Goal: Task Accomplishment & Management: Complete application form

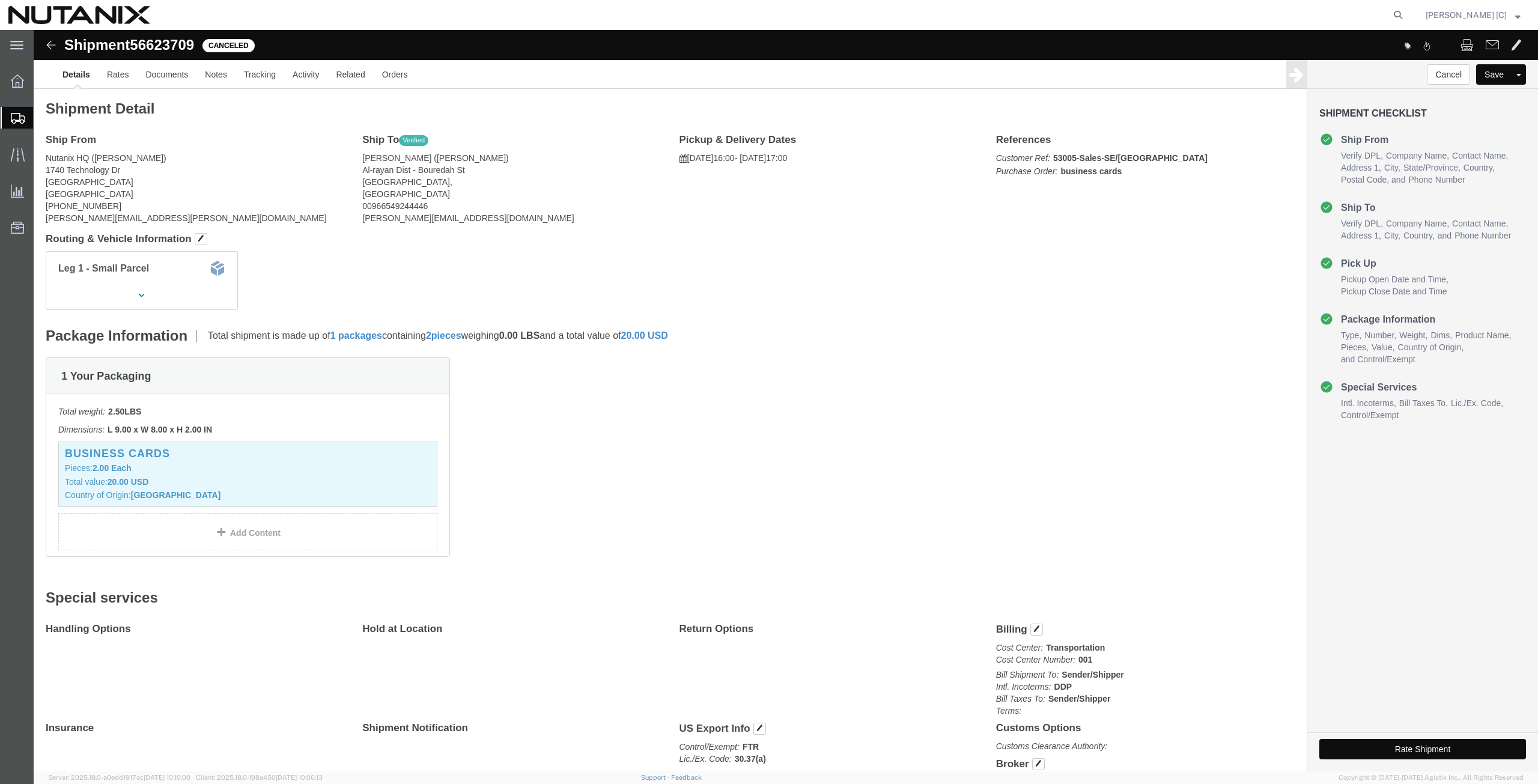
click at [0, 0] on span "Create from Template" at bounding box center [0, 0] width 0 height 0
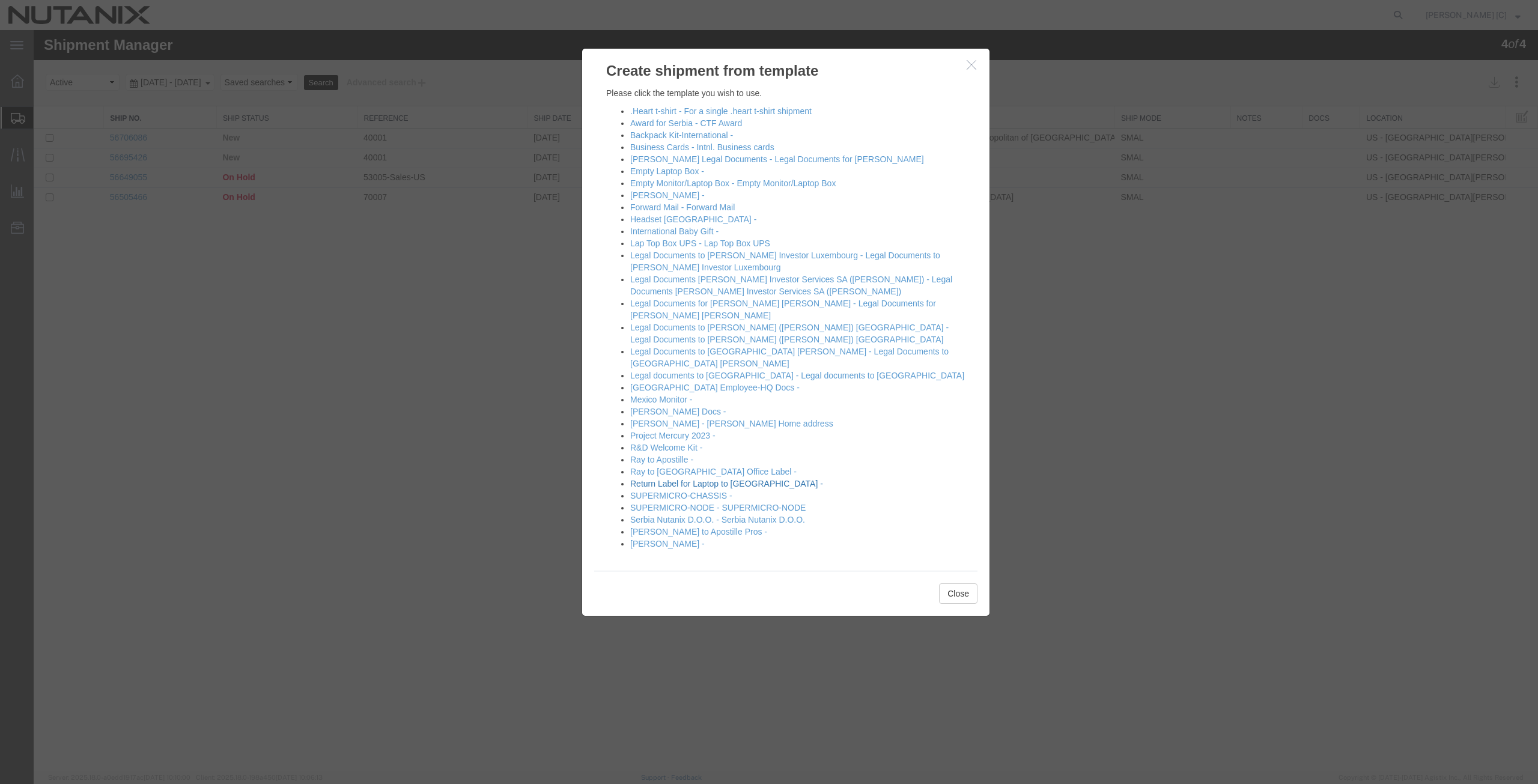
click at [650, 479] on link "Return Label for Laptop to [GEOGRAPHIC_DATA] -" at bounding box center [727, 484] width 193 height 10
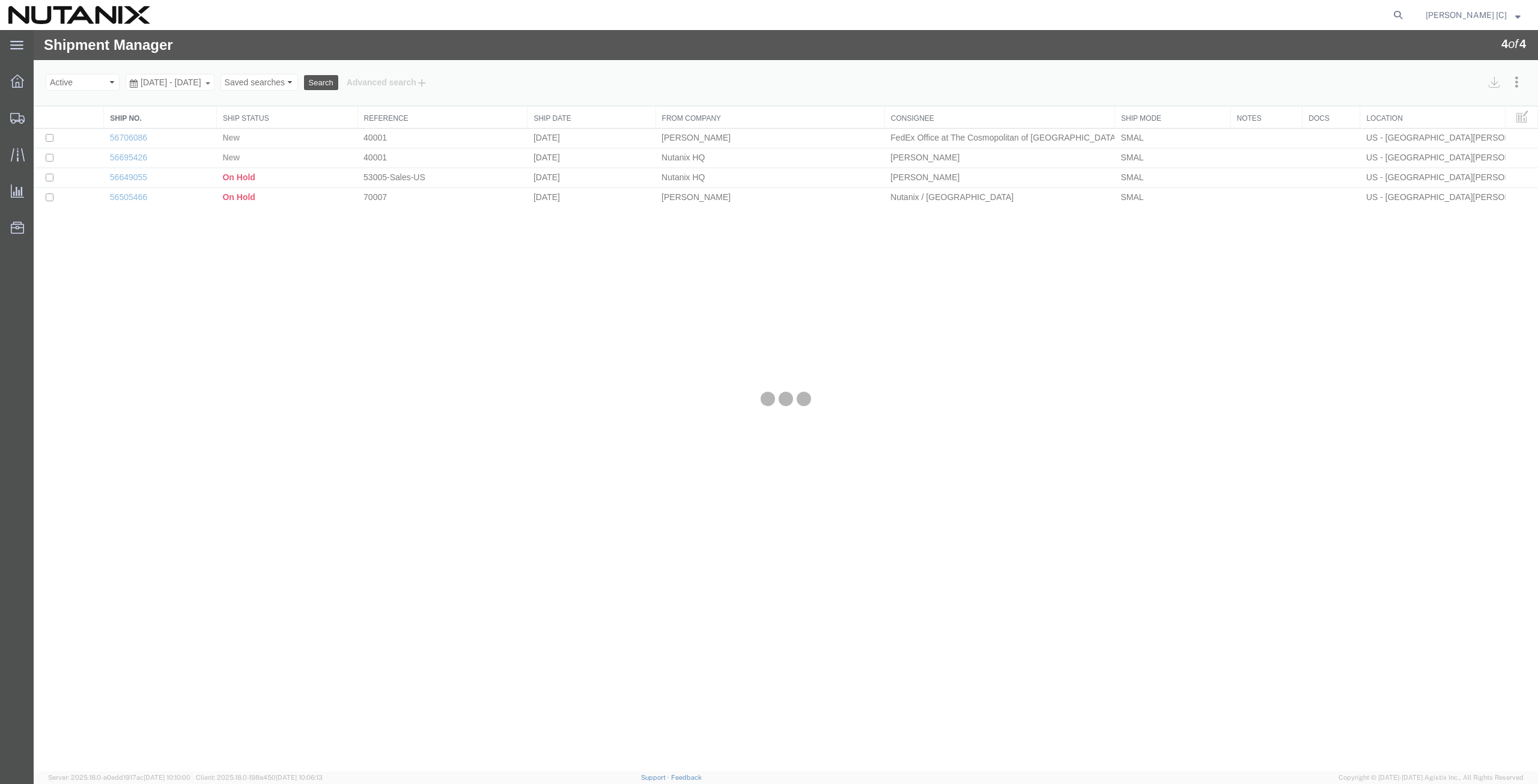
select select "46554"
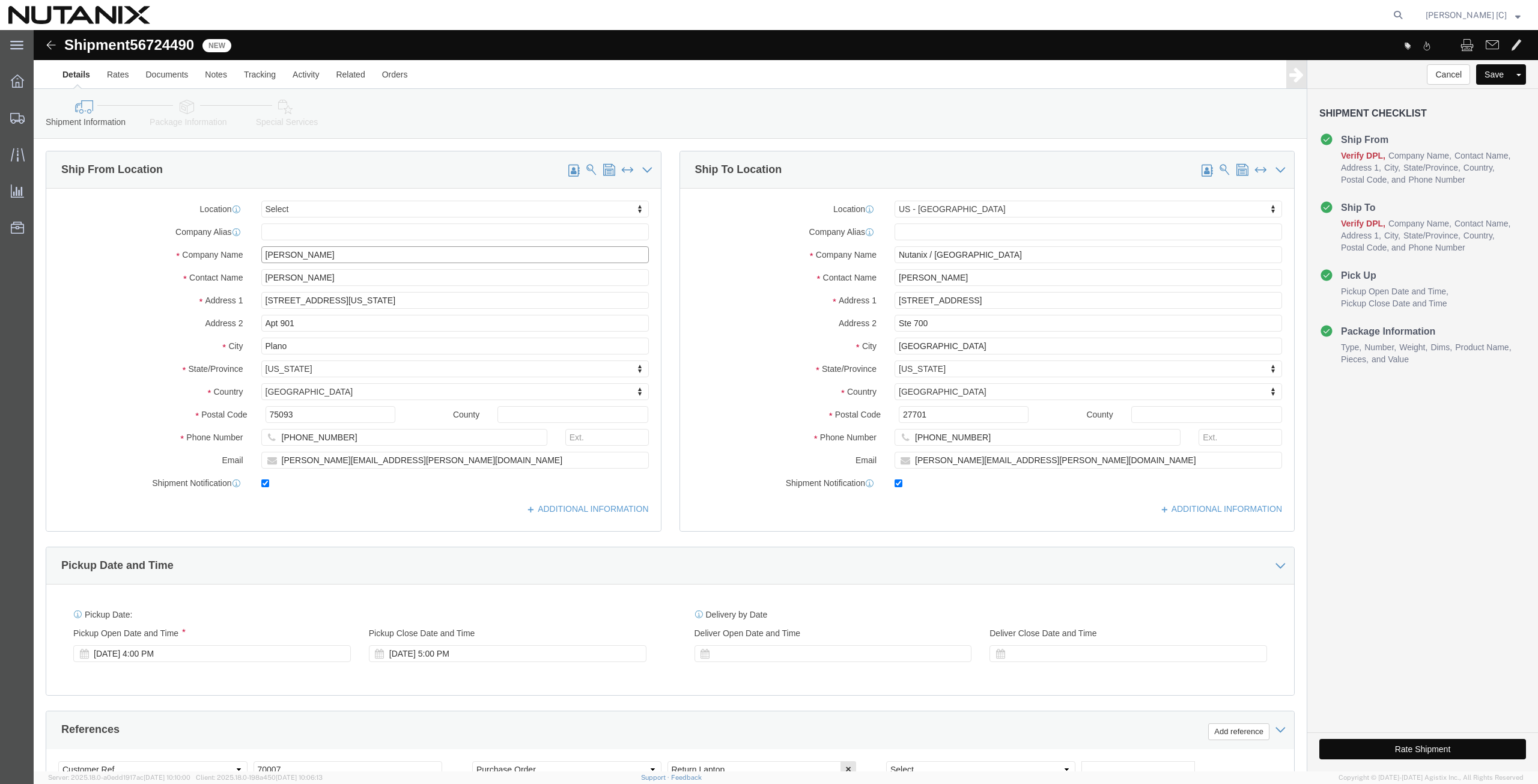
drag, startPoint x: 300, startPoint y: 225, endPoint x: 59, endPoint y: 233, distance: 241.1
click div "Company Name [PERSON_NAME]"
paste input "[PERSON_NAME]"
type input "[PERSON_NAME]"
drag, startPoint x: 294, startPoint y: 249, endPoint x: 49, endPoint y: 243, distance: 245.1
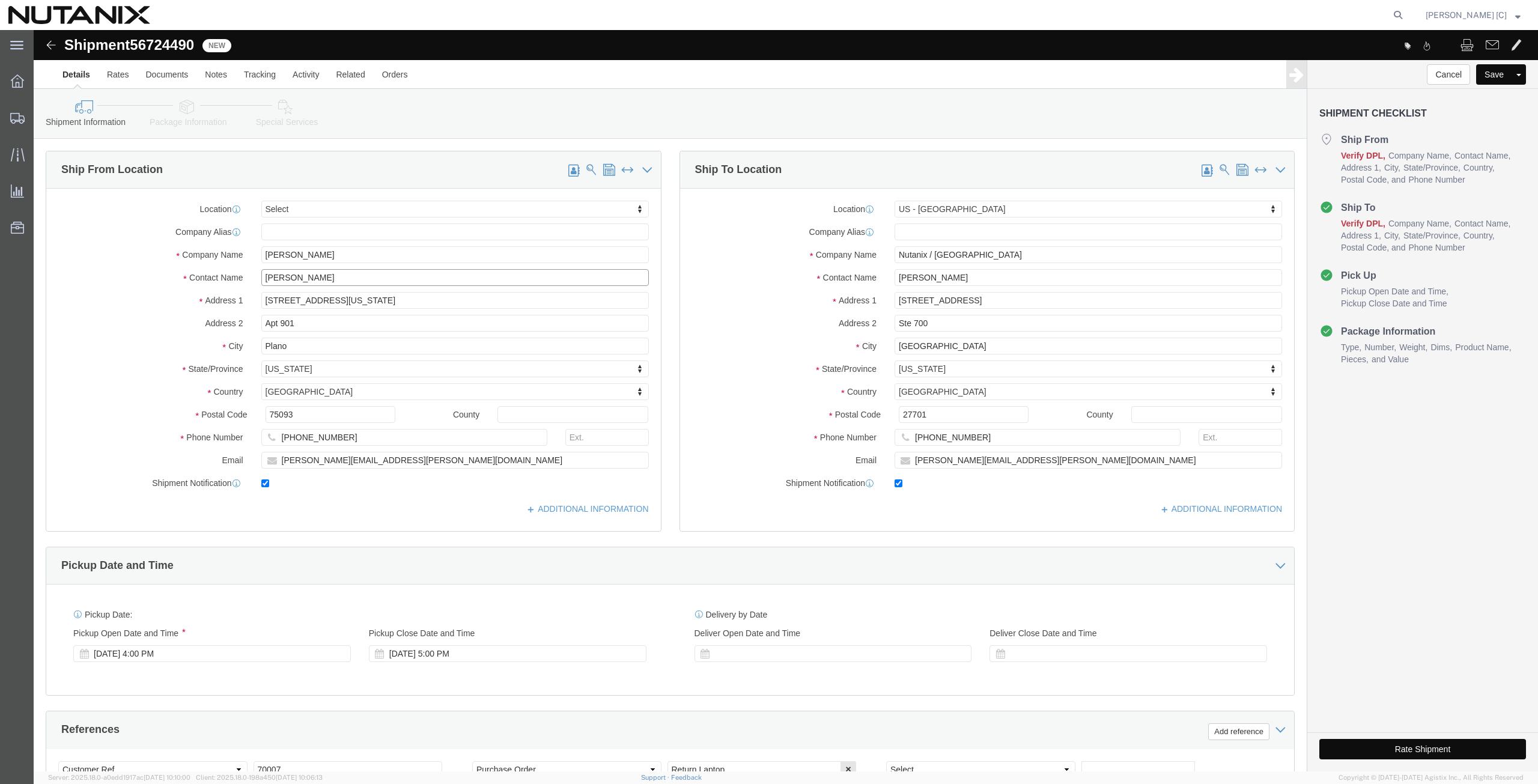
click div "Contact Name [PERSON_NAME]"
paste input "[PERSON_NAME]"
type input "[PERSON_NAME]"
click div "Location Select Select My Profile Location [GEOGRAPHIC_DATA] - [GEOGRAPHIC_DATA…"
paste input "[STREET_ADDRESS]"
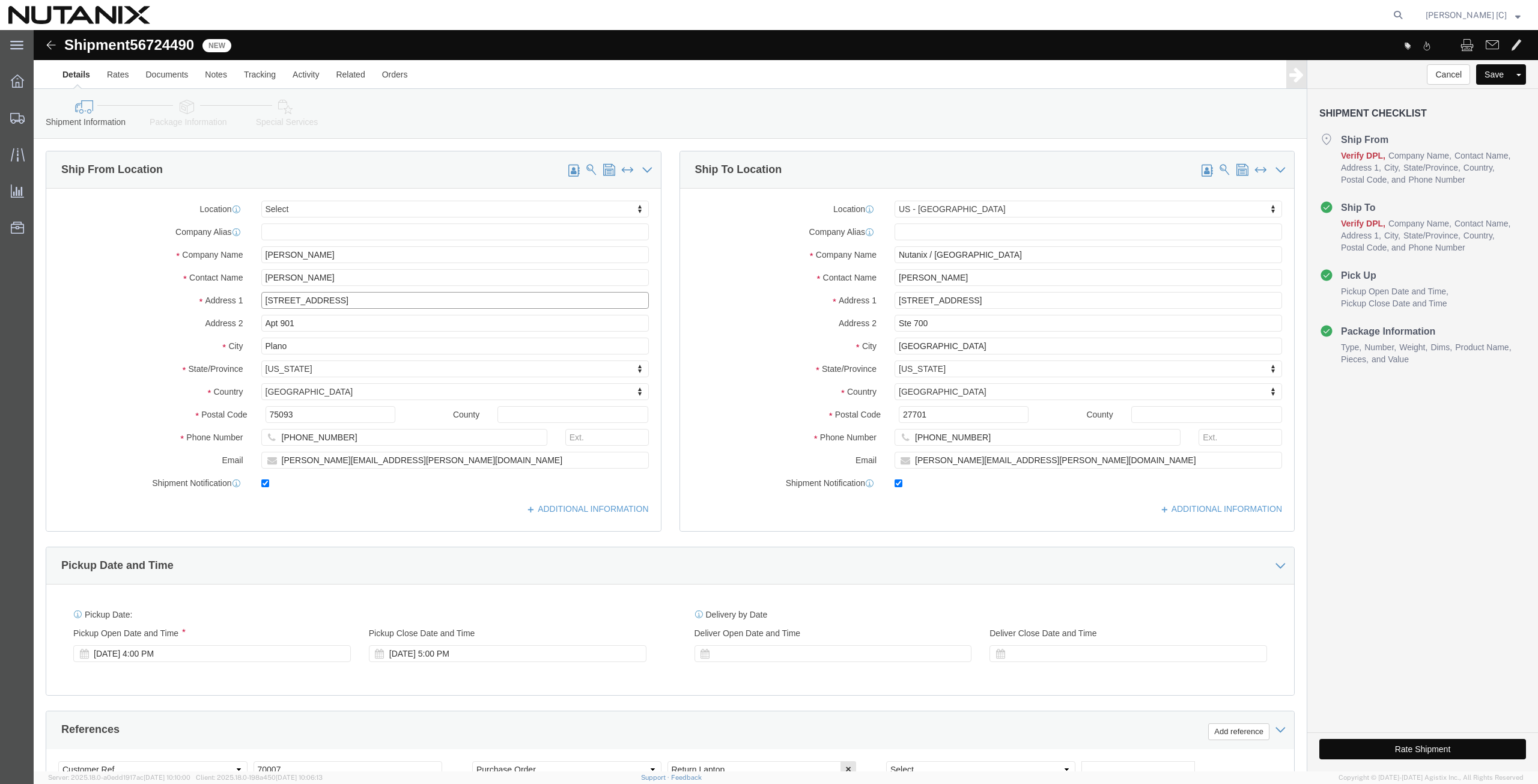
type input "[STREET_ADDRESS]"
click div "City Plano"
paste input "[GEOGRAPHIC_DATA]"
type input "[GEOGRAPHIC_DATA]"
drag, startPoint x: 271, startPoint y: 294, endPoint x: 187, endPoint y: 285, distance: 84.5
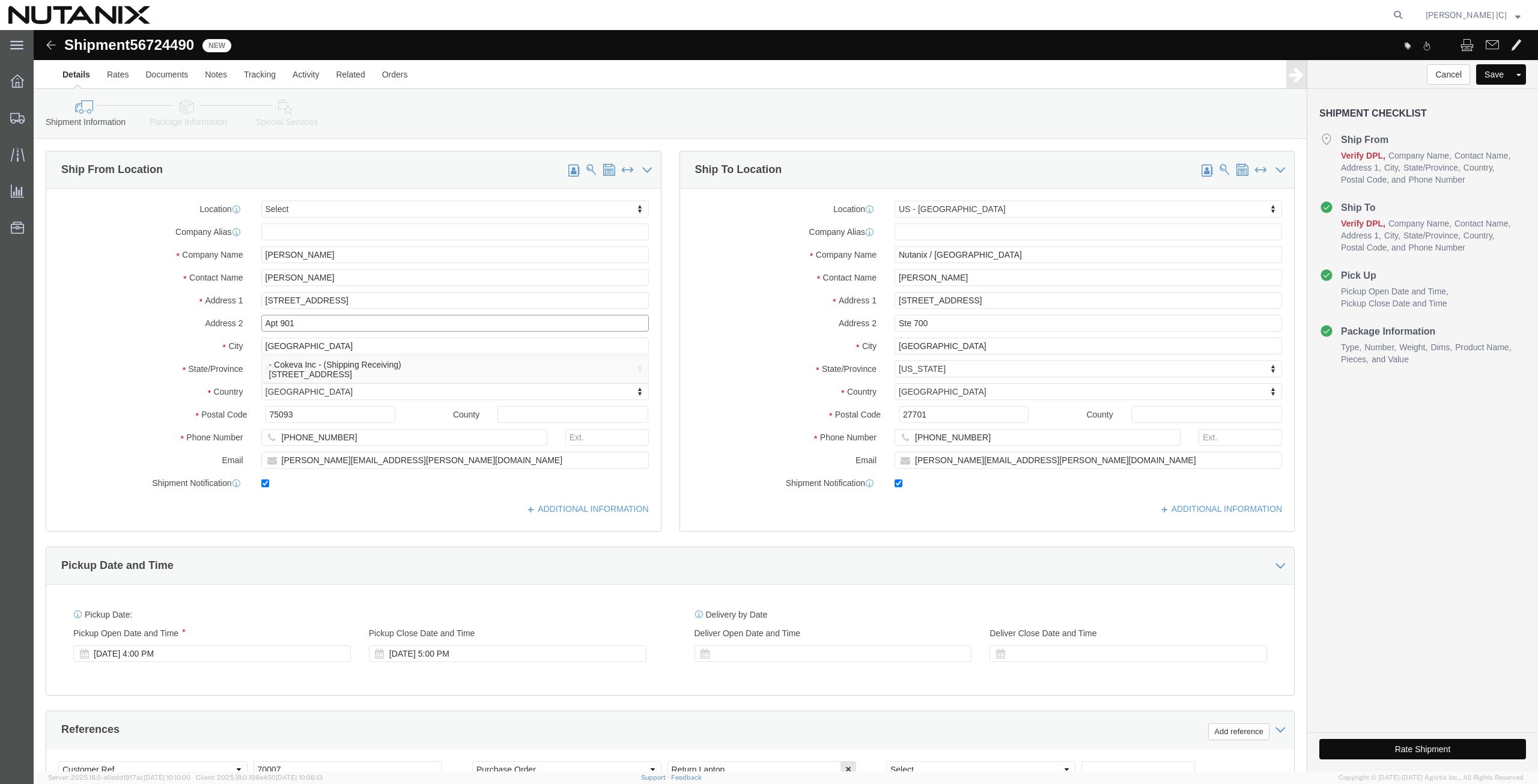
click div "Address [STREET_ADDRESS]"
type input "cal"
select select "CA"
drag, startPoint x: 263, startPoint y: 387, endPoint x: 186, endPoint y: 387, distance: 77.0
click div "Postal Code 75093"
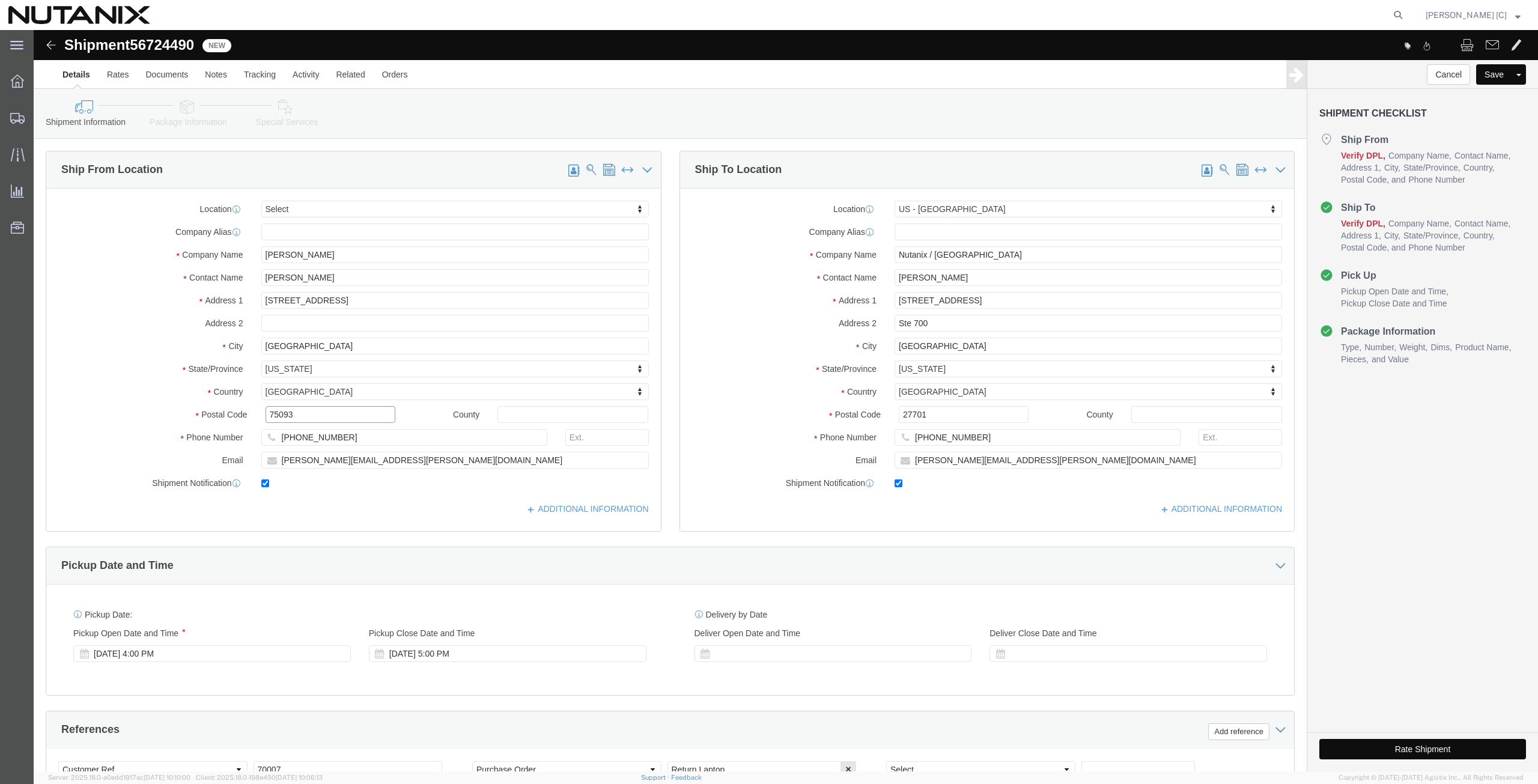
paste input "95661"
type input "95661"
drag, startPoint x: 302, startPoint y: 410, endPoint x: 160, endPoint y: 401, distance: 142.3
click div "Phone Number [PHONE_NUMBER]"
paste input "[PHONE_NUMBER]"
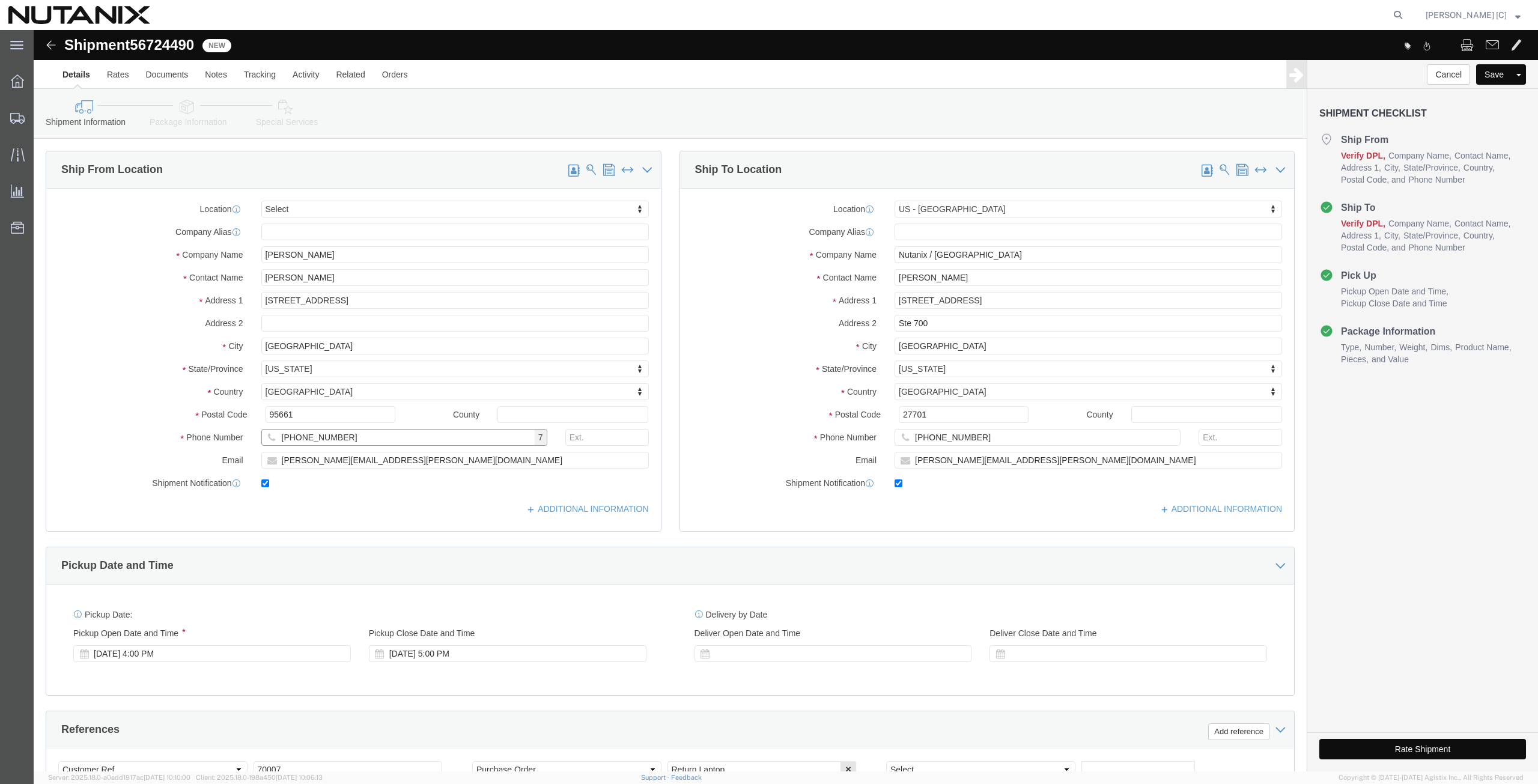
type input "[PHONE_NUMBER]"
drag, startPoint x: 356, startPoint y: 429, endPoint x: 60, endPoint y: 430, distance: 296.0
click div "Email [PERSON_NAME][EMAIL_ADDRESS][PERSON_NAME][DOMAIN_NAME]"
paste input "[PERSON_NAME].[PERSON_NAME]"
type input "[PERSON_NAME][EMAIL_ADDRESS][PERSON_NAME][DOMAIN_NAME]"
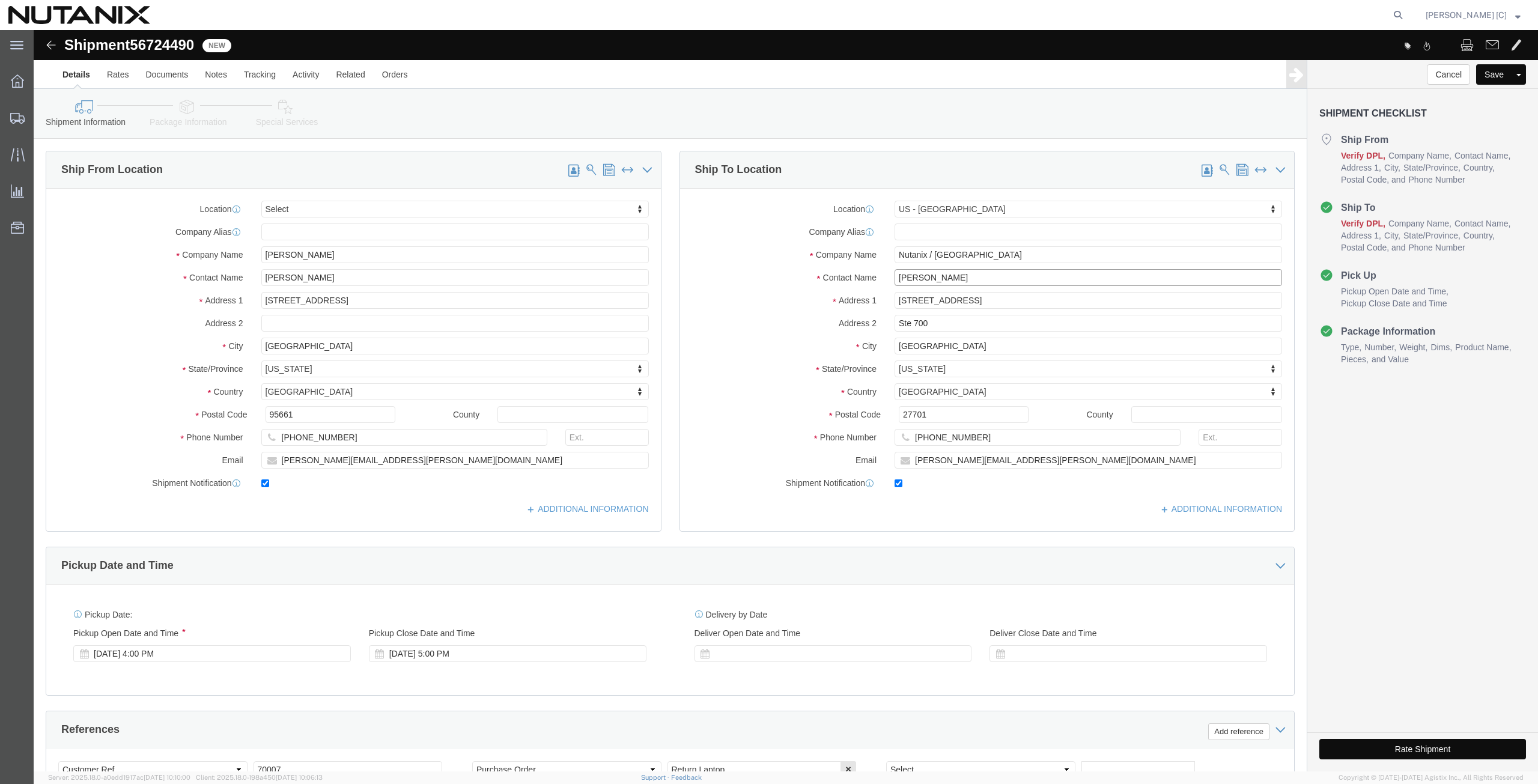
drag, startPoint x: 921, startPoint y: 246, endPoint x: 630, endPoint y: 258, distance: 291.2
click div "Ship From Location Location Select Select My Profile Location [GEOGRAPHIC_DATA]…"
type input "art"
click p "- Nutanix HQ - ([PERSON_NAME]) [STREET_ADDRESS]"
select select
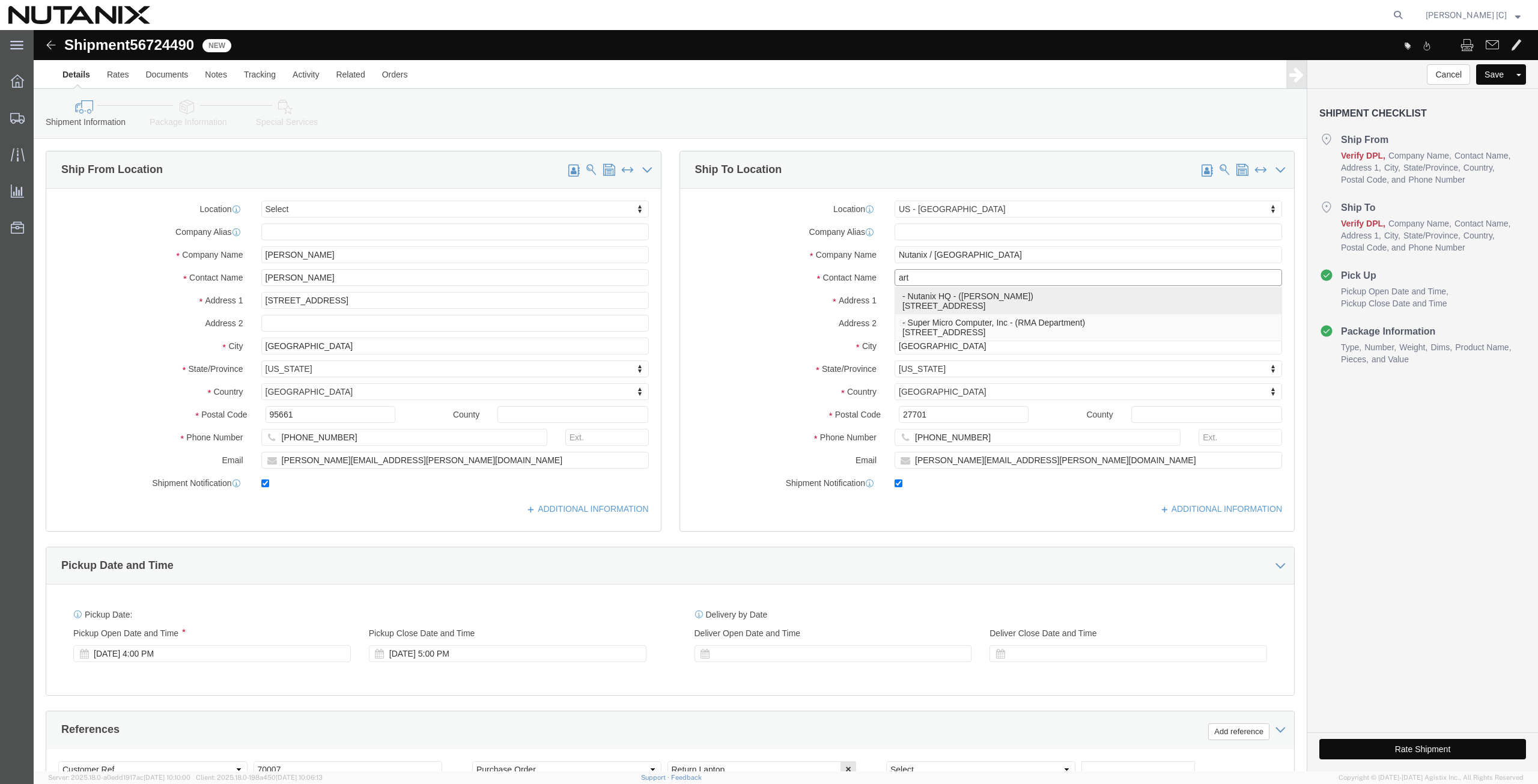
type input "Nutanix HQ"
type input "[PERSON_NAME]"
type input "1740 Technology Dr"
type input "[GEOGRAPHIC_DATA][PERSON_NAME]"
type input "95110"
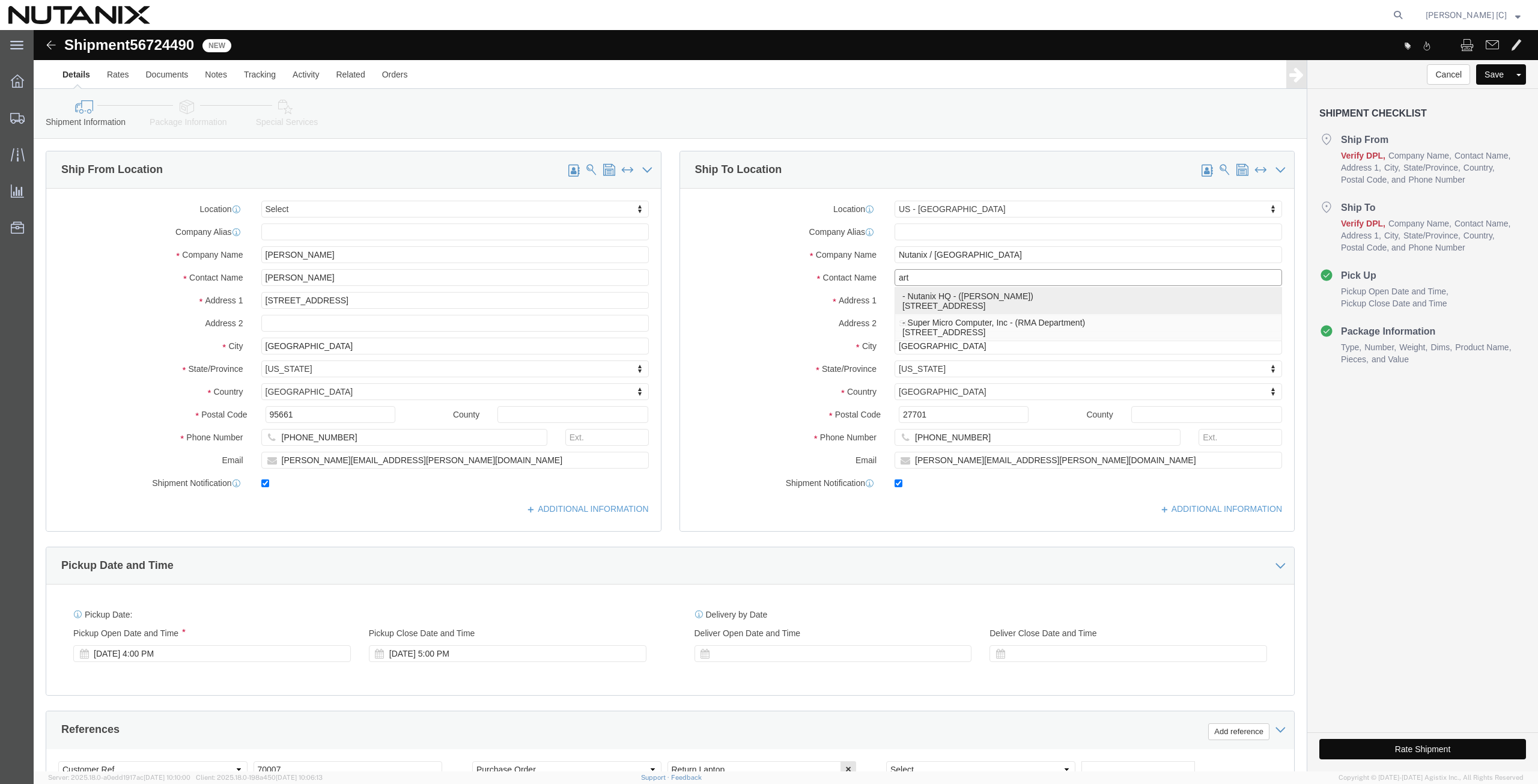
type input "[PHONE_NUMBER]"
type input "[PERSON_NAME][EMAIL_ADDRESS][PERSON_NAME][DOMAIN_NAME]"
select select "CA"
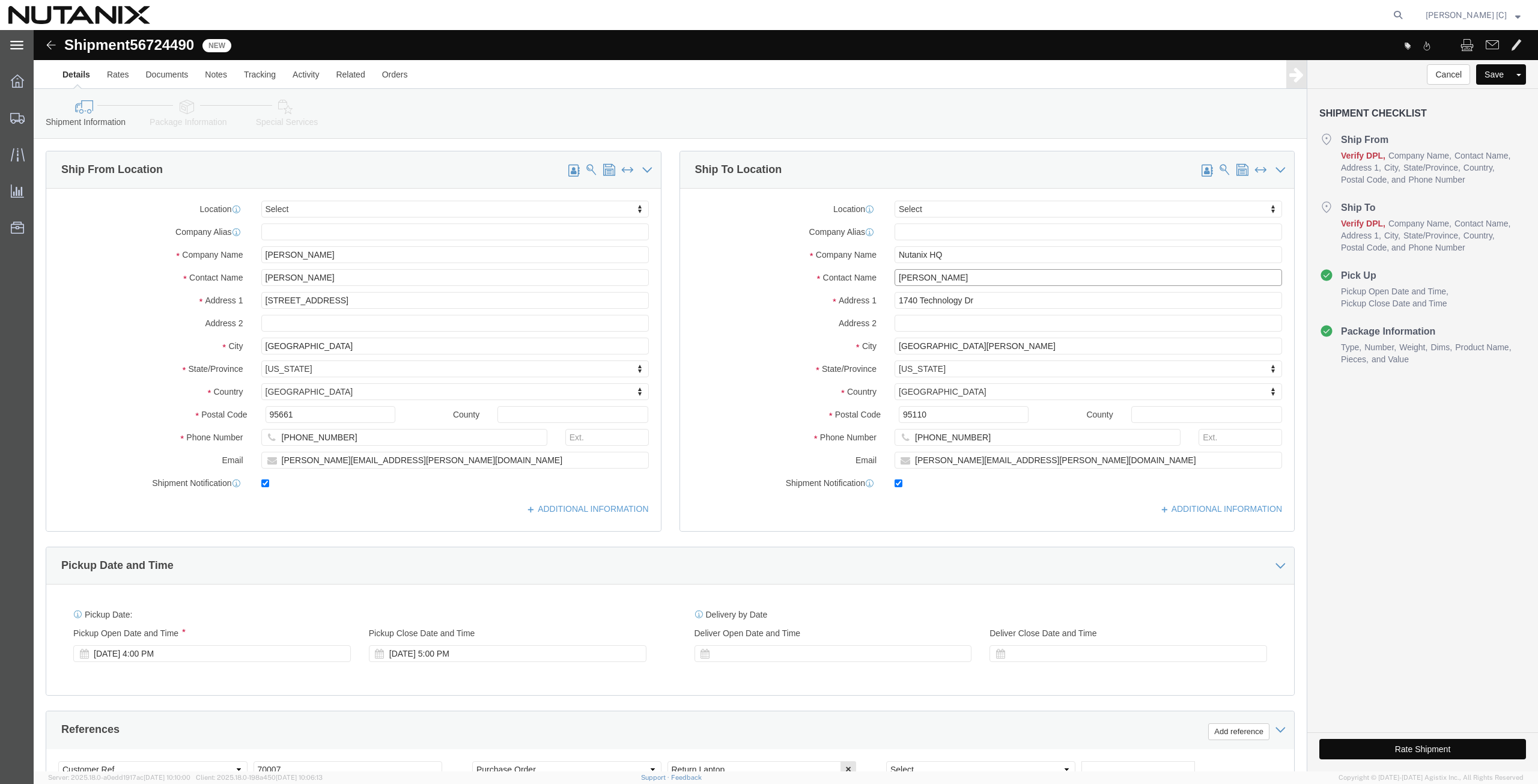
type input "[PERSON_NAME]"
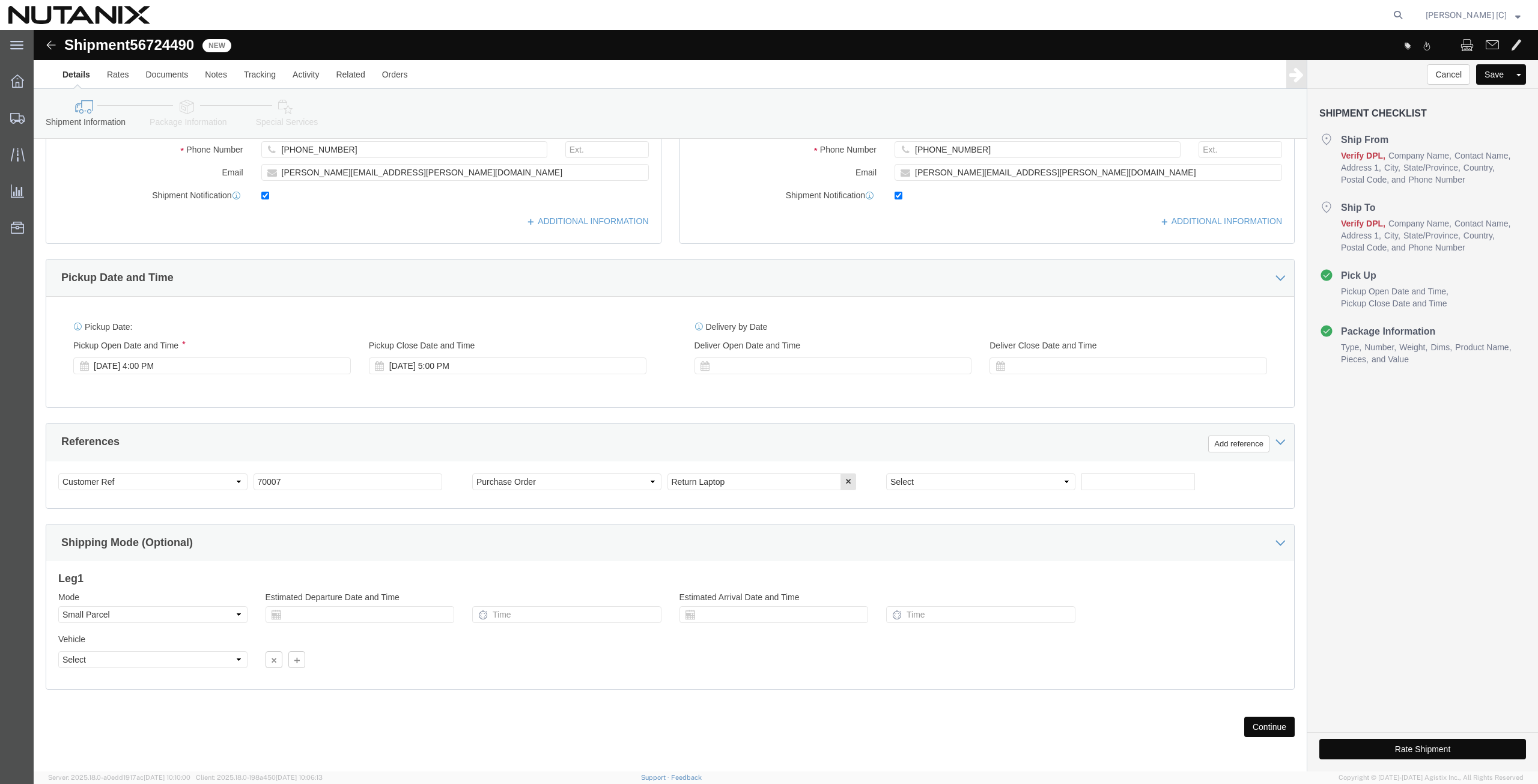
scroll to position [290, 0]
drag, startPoint x: 260, startPoint y: 449, endPoint x: 46, endPoint y: 454, distance: 214.1
click div "Select Account Type Activity ID Airline Appointment Number ASN Batch Request # …"
type input "79101"
click button "Continue"
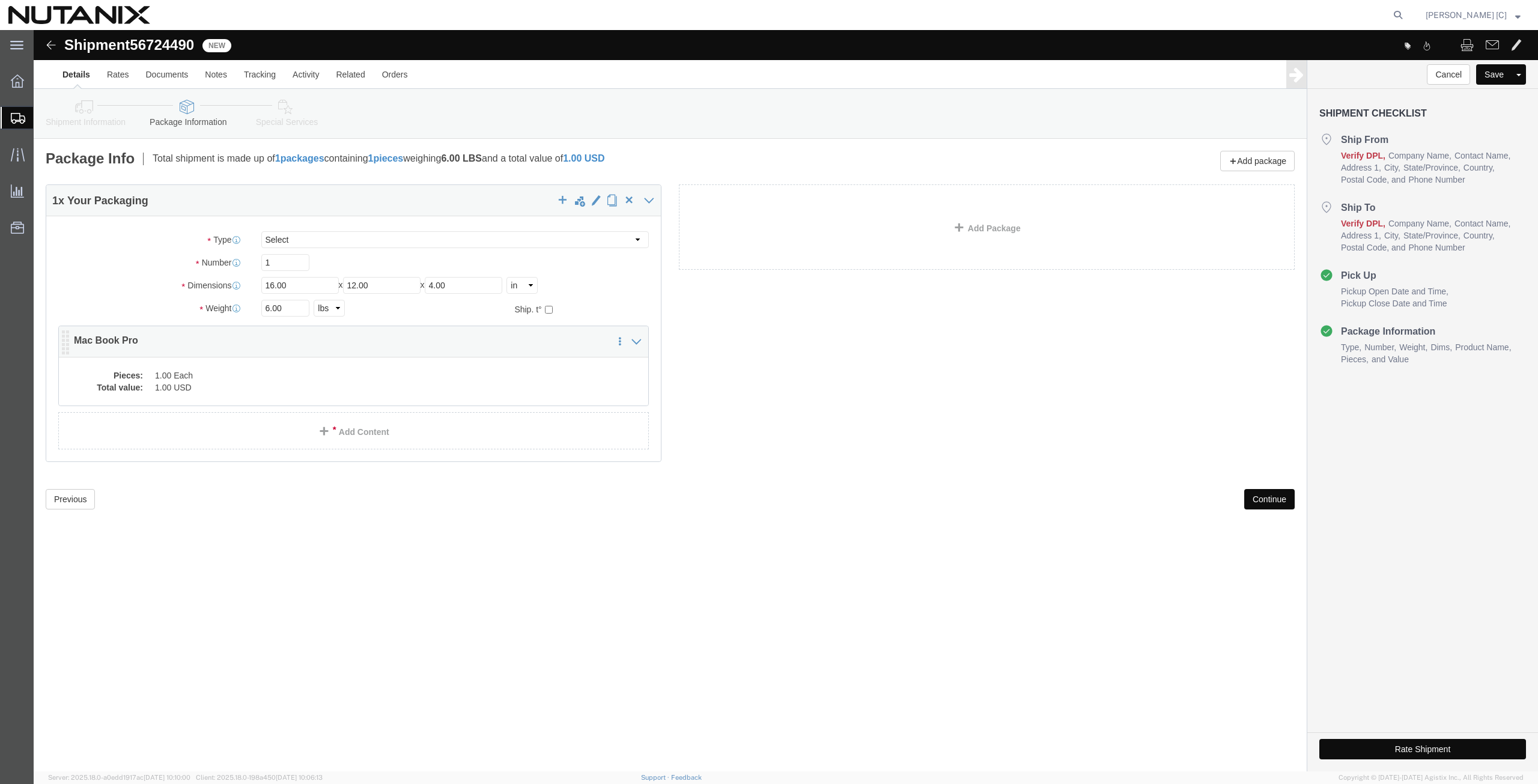
click dd "1.00 USD"
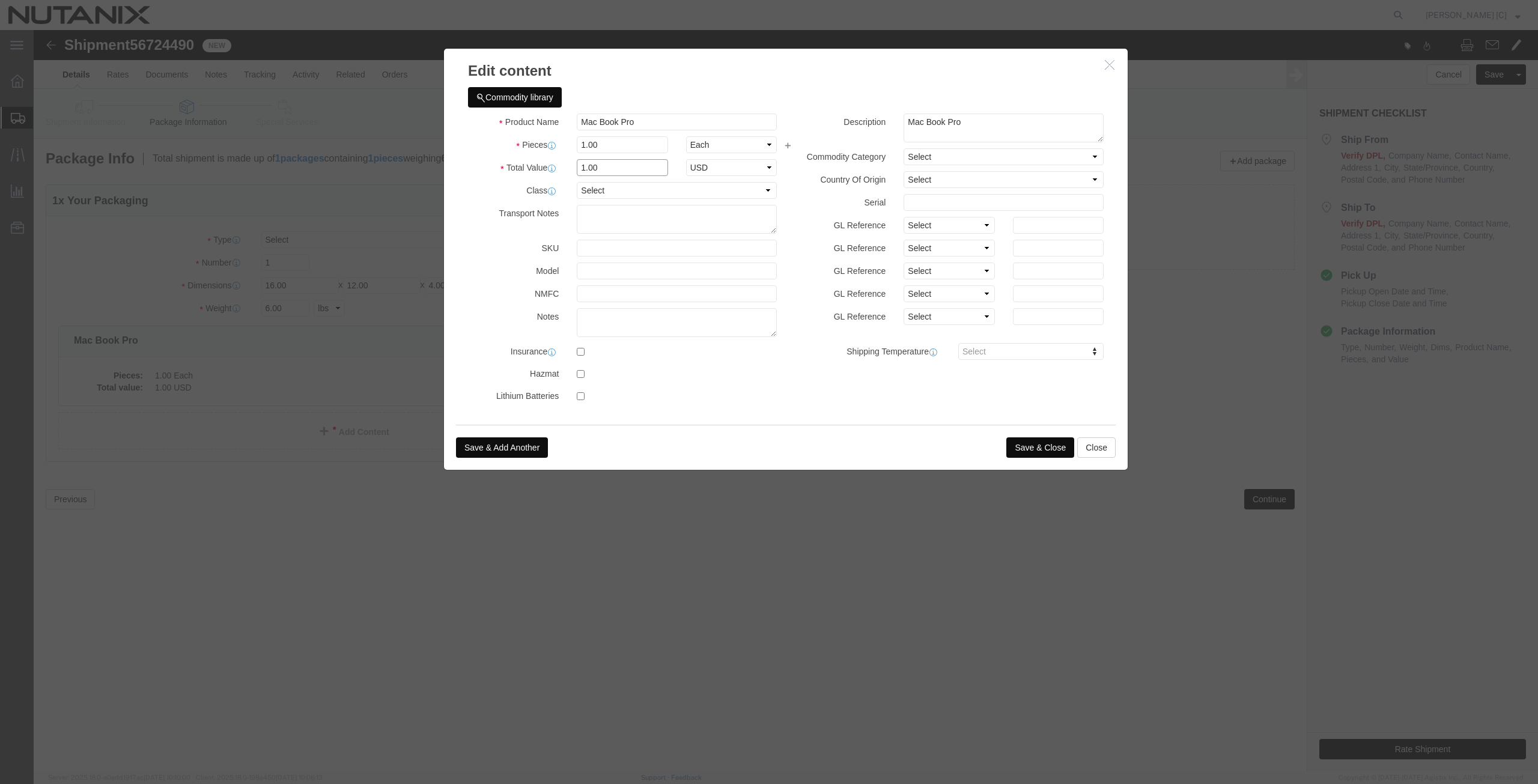
drag, startPoint x: 589, startPoint y: 138, endPoint x: 466, endPoint y: 139, distance: 123.0
click div "Total Value 1.00 Select ADP AED AFN ALL AMD AOA ARS ATS AUD AWG AZN BAM BBD BDT…"
type input "1000"
click button "Save & Close"
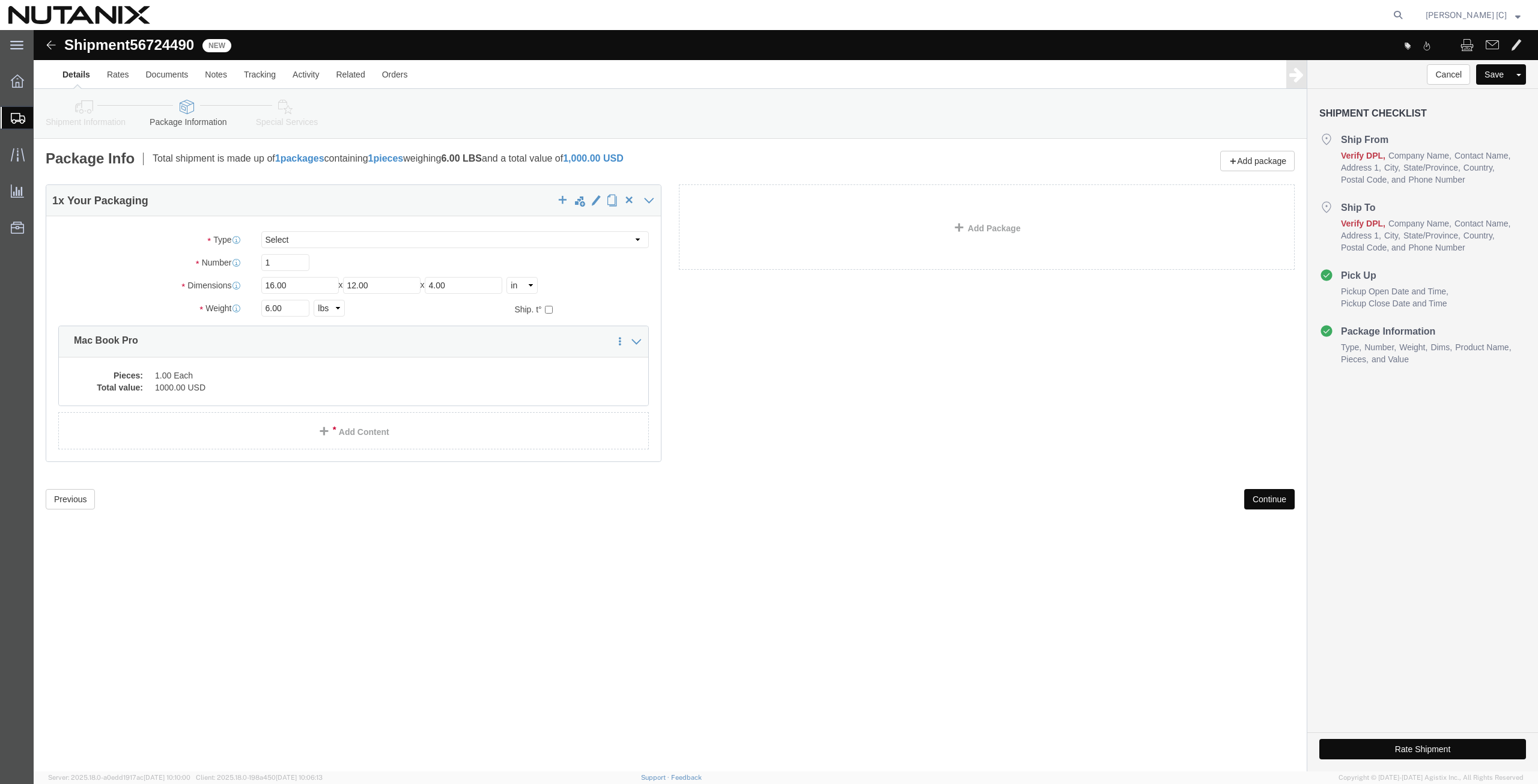
click button "Continue"
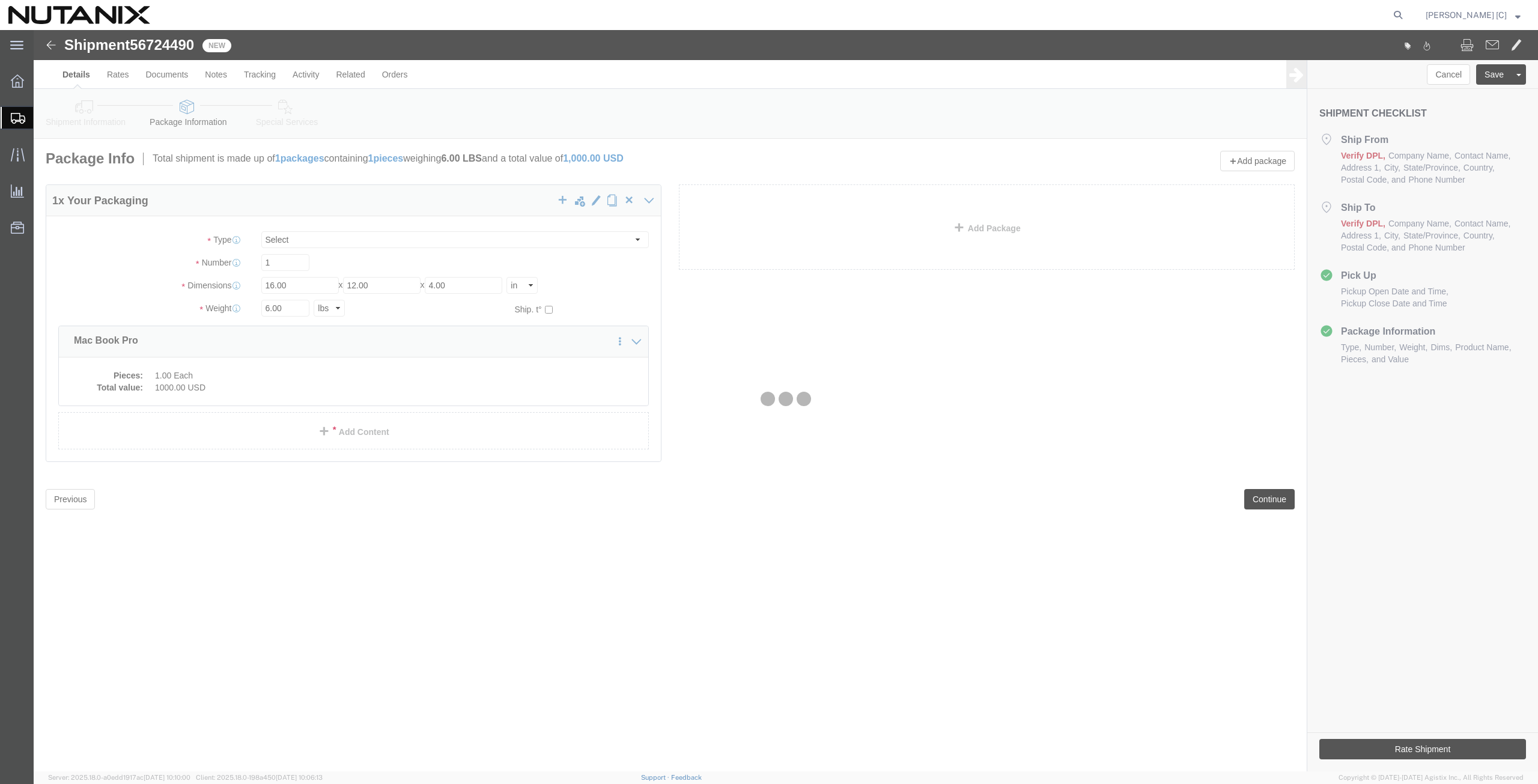
select select
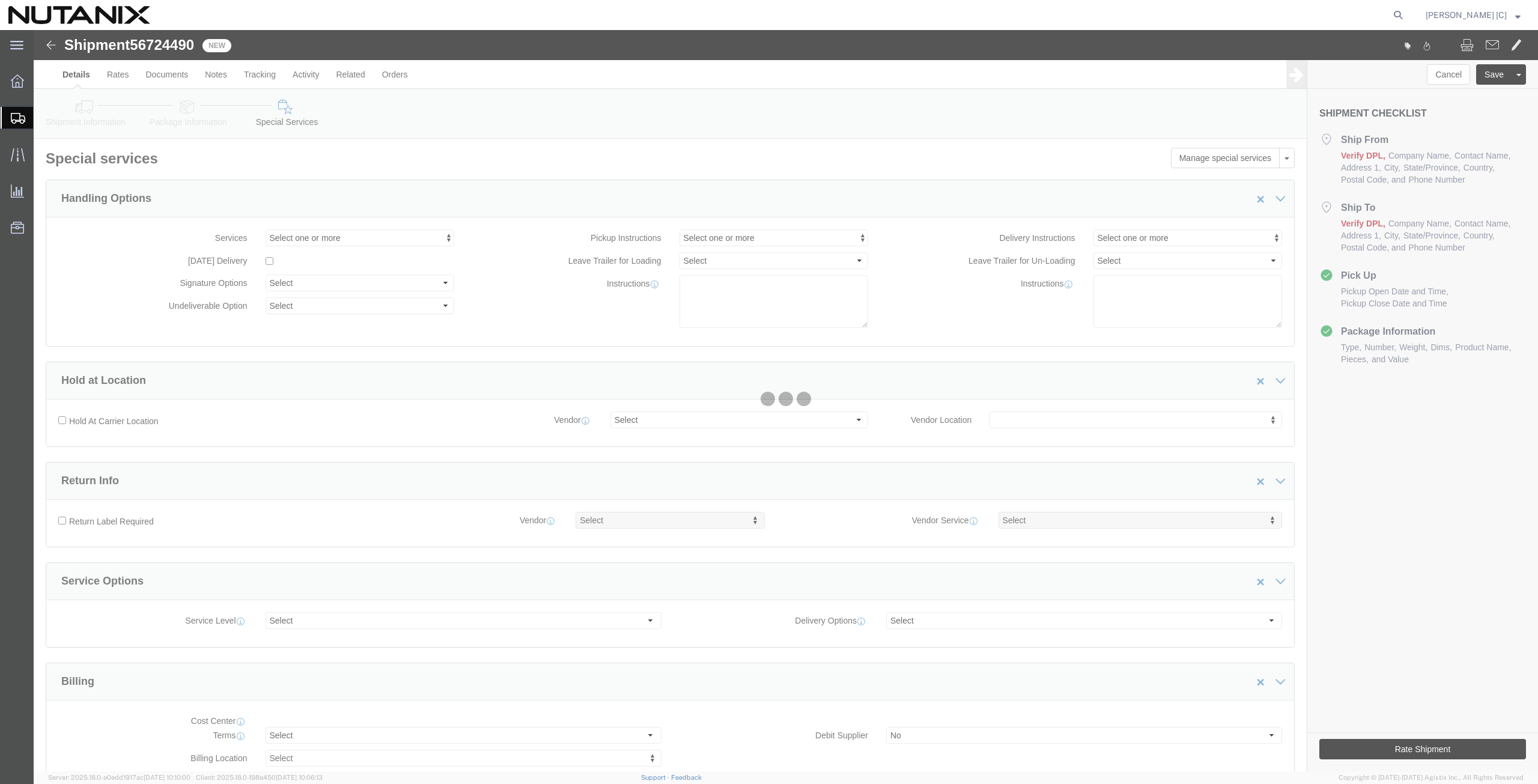
select select "COSTCENTER"
select select "48694"
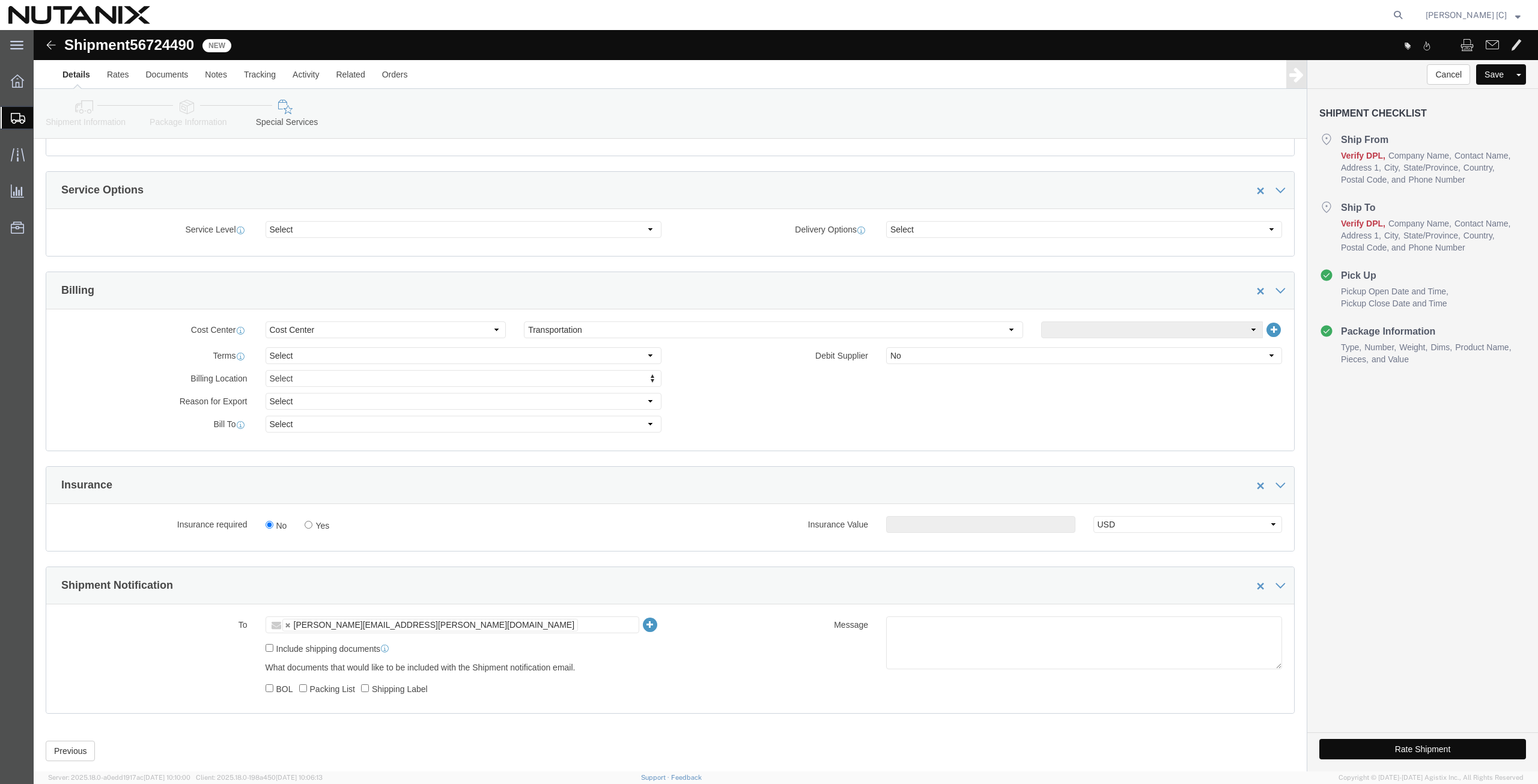
scroll to position [418, 0]
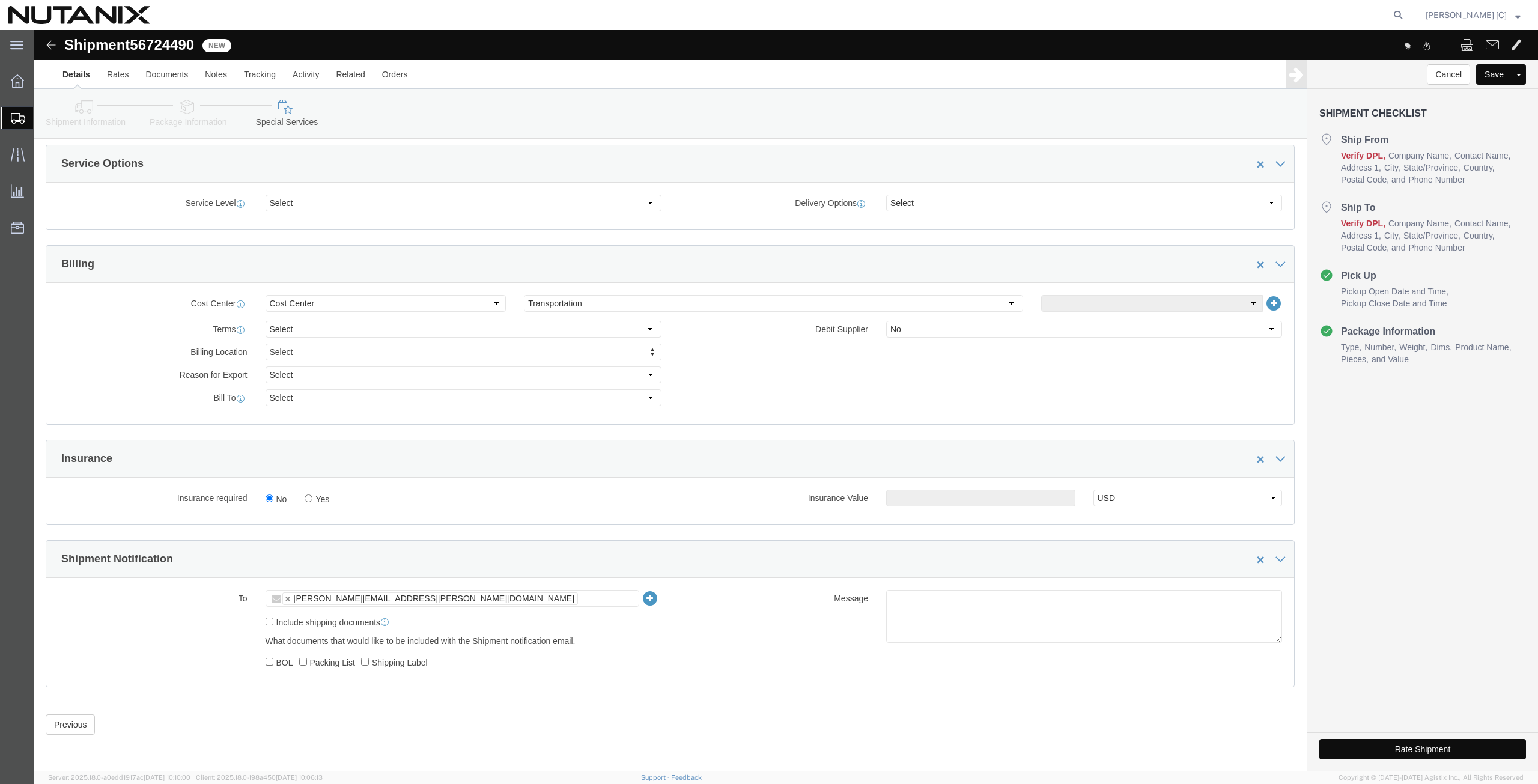
click button "Rate Shipment"
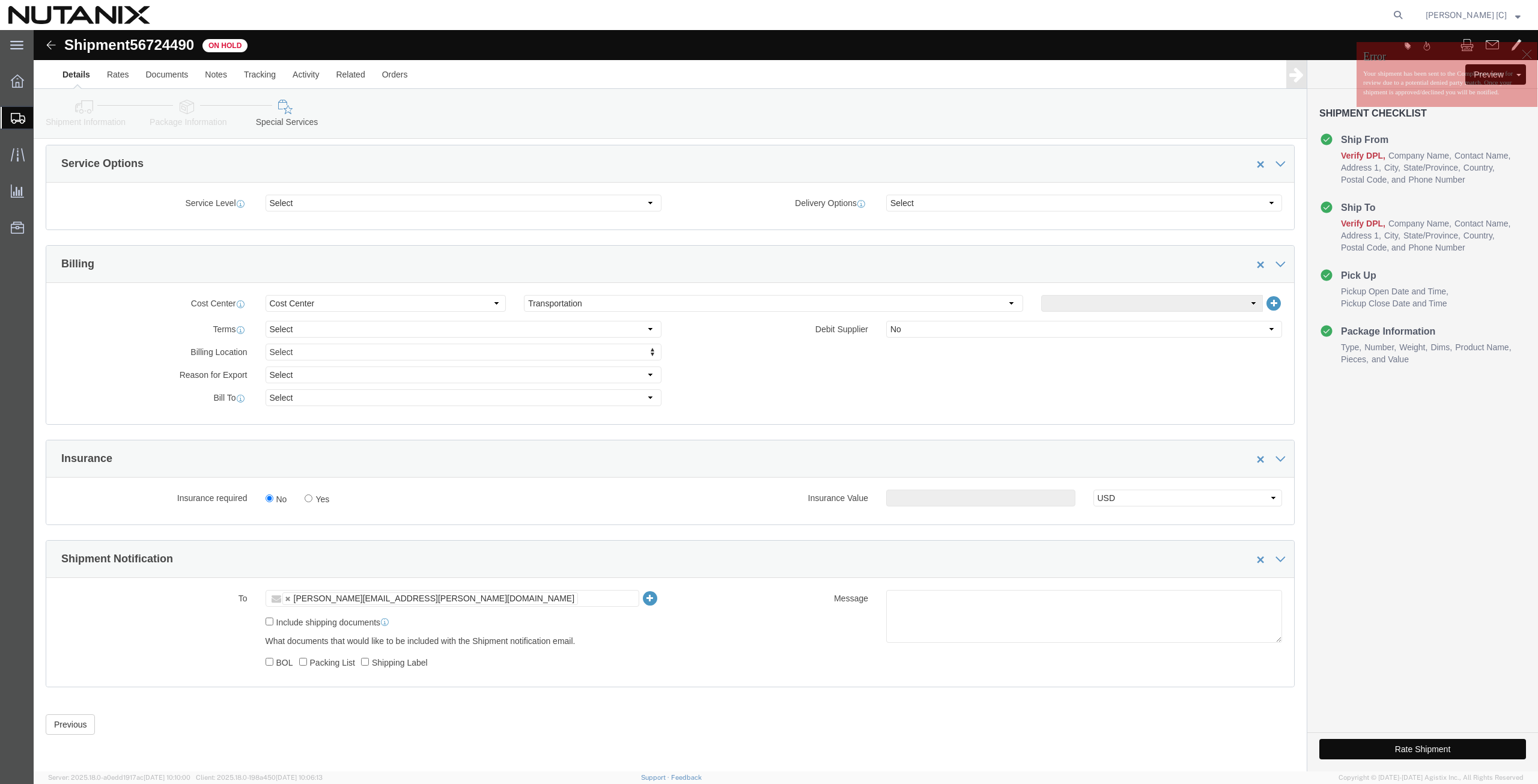
click button "Rate Shipment"
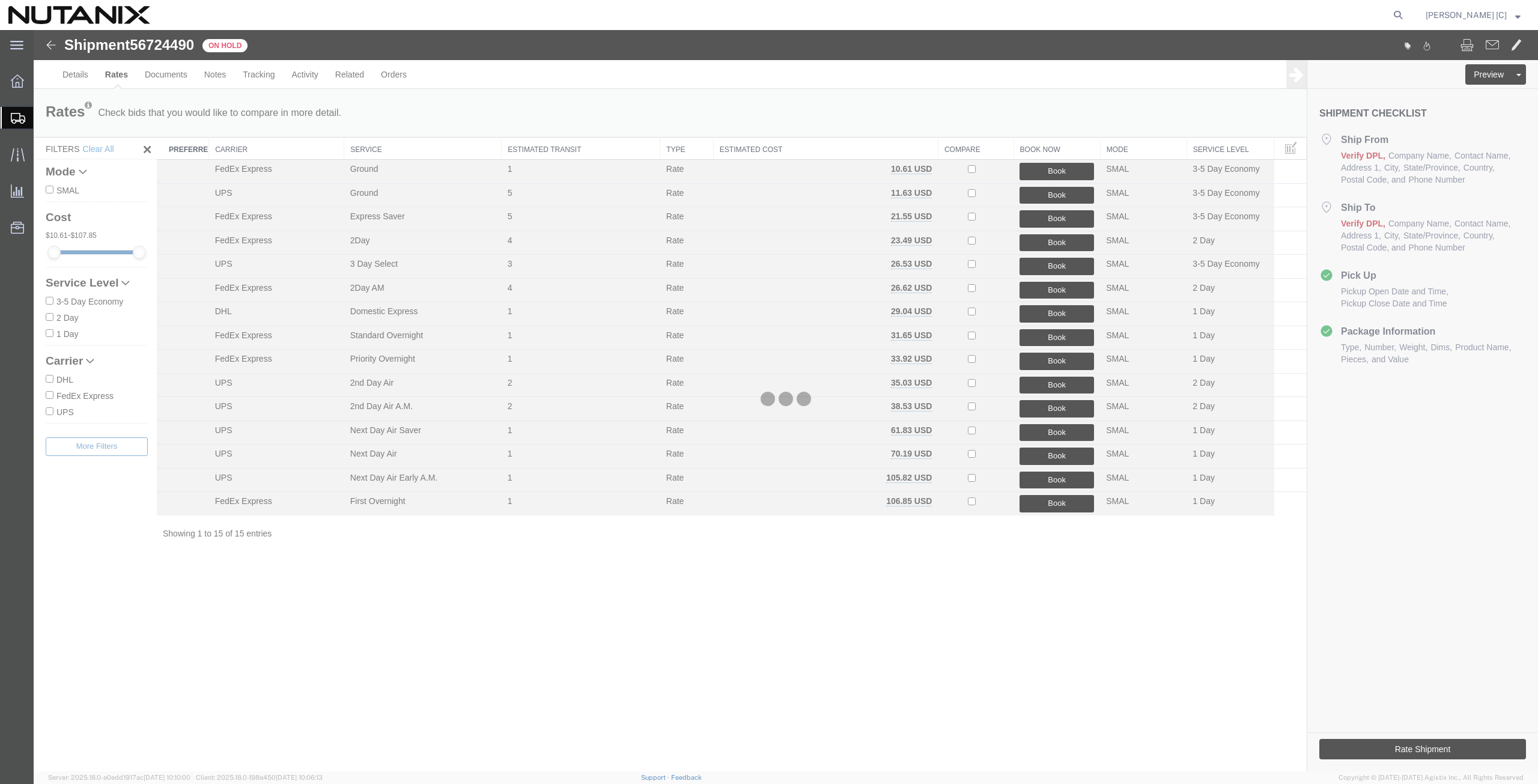
scroll to position [0, 0]
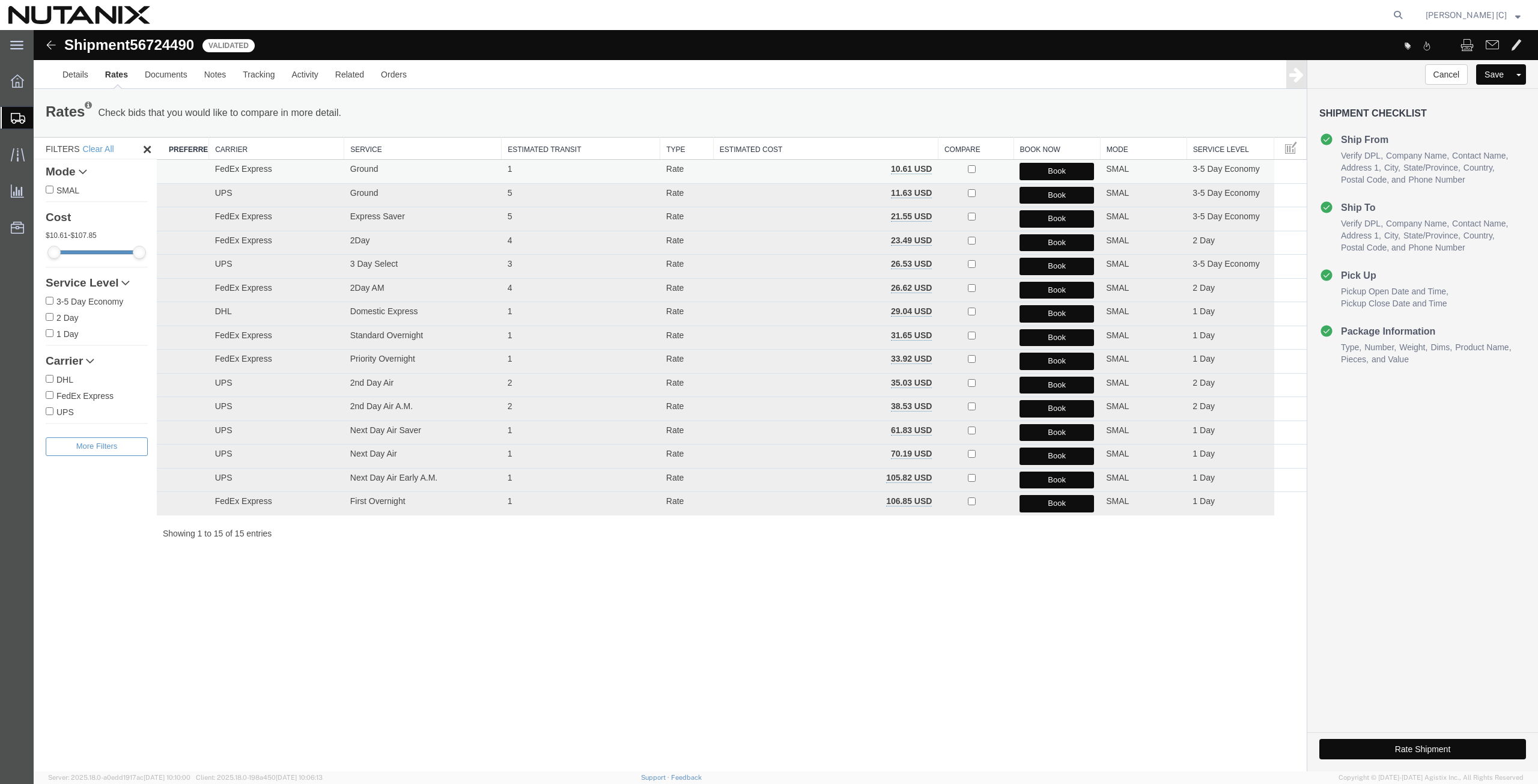
click at [1040, 172] on button "Book" at bounding box center [1057, 171] width 74 height 18
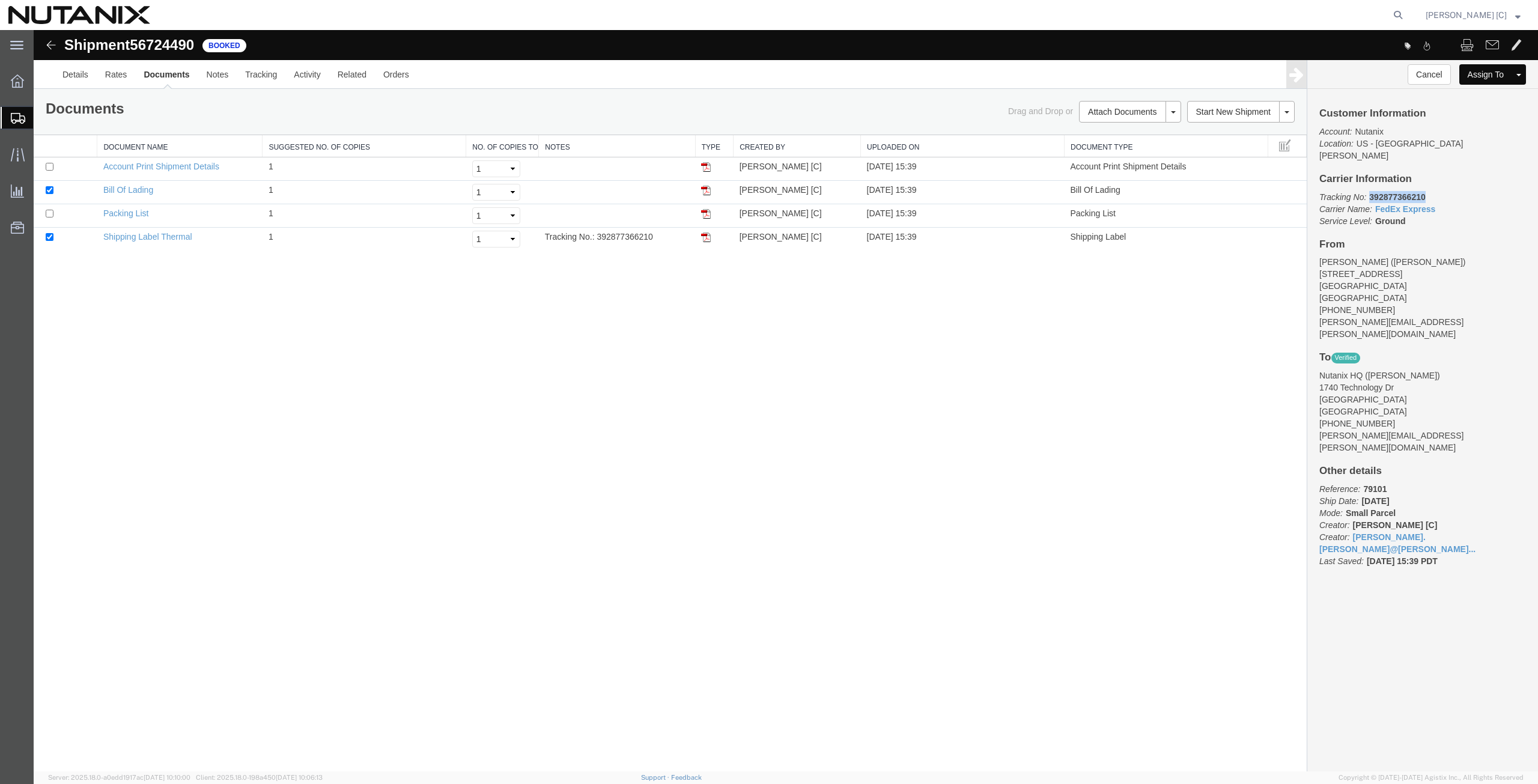
drag, startPoint x: 1415, startPoint y: 183, endPoint x: 1367, endPoint y: 189, distance: 48.4
click at [1367, 191] on p "Tracking No: 392877366210 Carrier Name: FedEx Express FedEx Express Service Lev…" at bounding box center [1422, 209] width 206 height 36
copy b "392877366210"
